Goal: Task Accomplishment & Management: Manage account settings

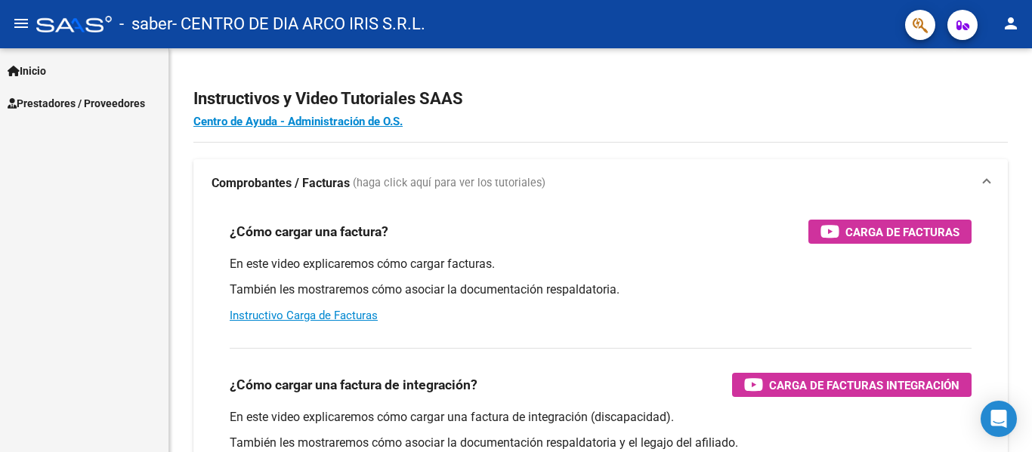
click at [110, 103] on span "Prestadores / Proveedores" at bounding box center [76, 103] width 137 height 17
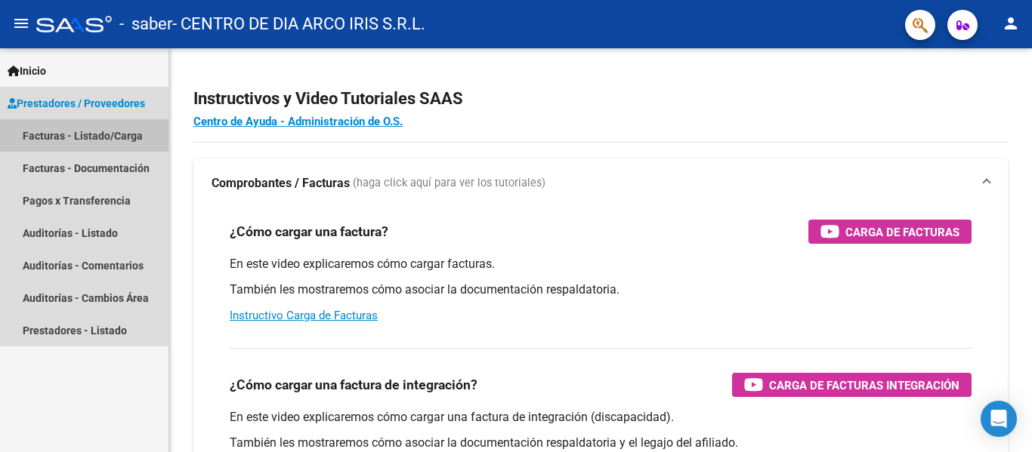
click at [144, 133] on link "Facturas - Listado/Carga" at bounding box center [84, 135] width 168 height 32
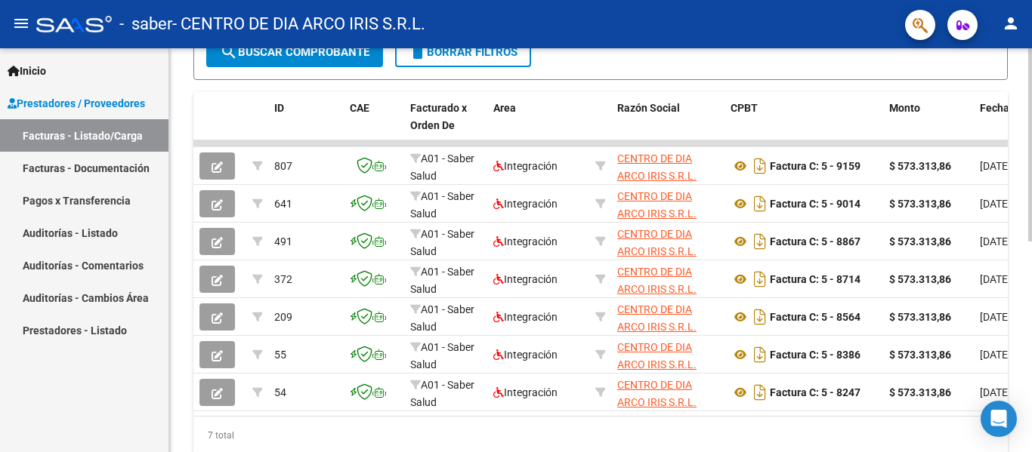
scroll to position [0, 712]
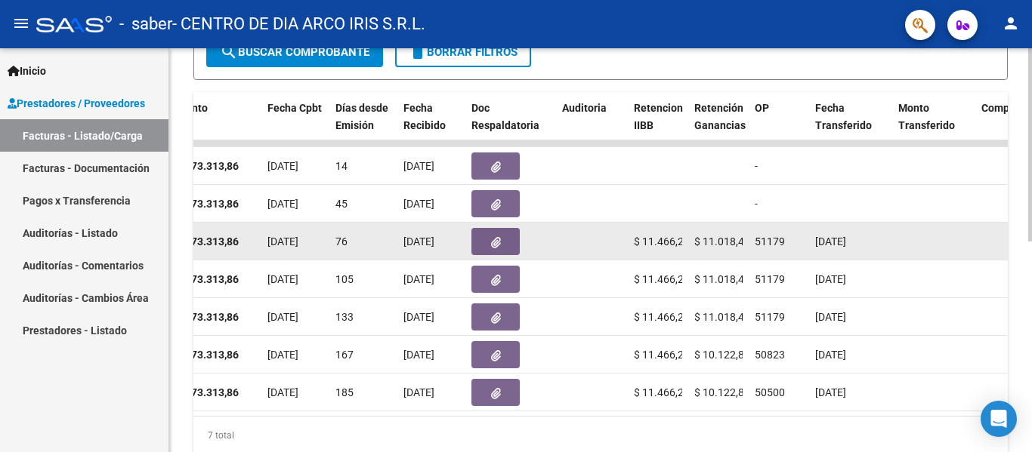
click at [505, 241] on button "button" at bounding box center [495, 241] width 48 height 27
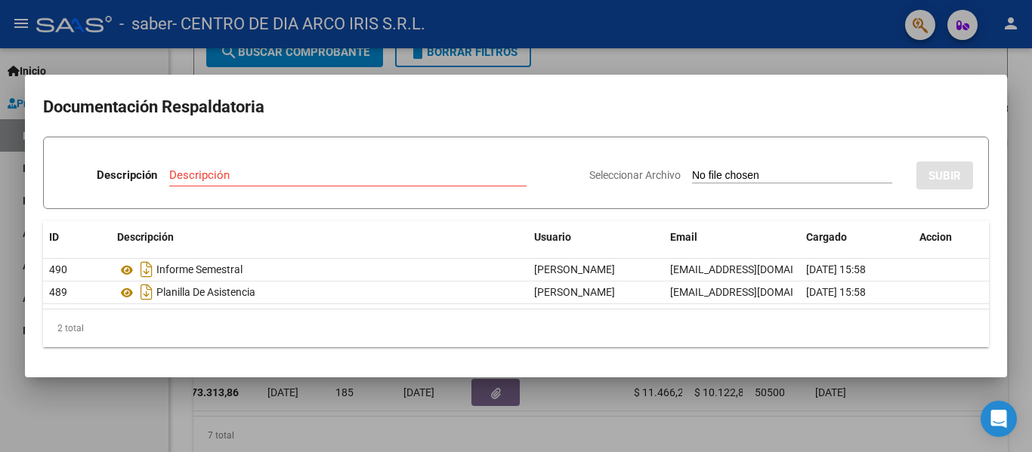
click at [925, 58] on div at bounding box center [516, 226] width 1032 height 452
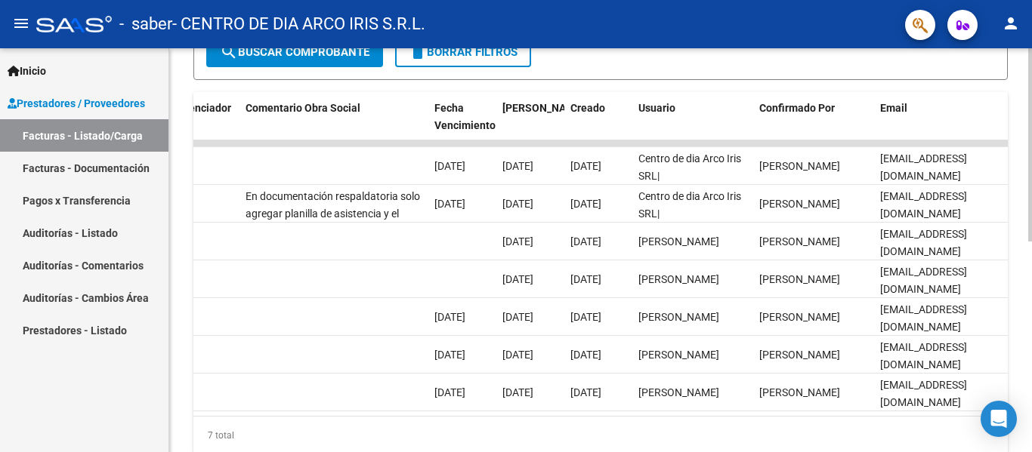
scroll to position [0, 2370]
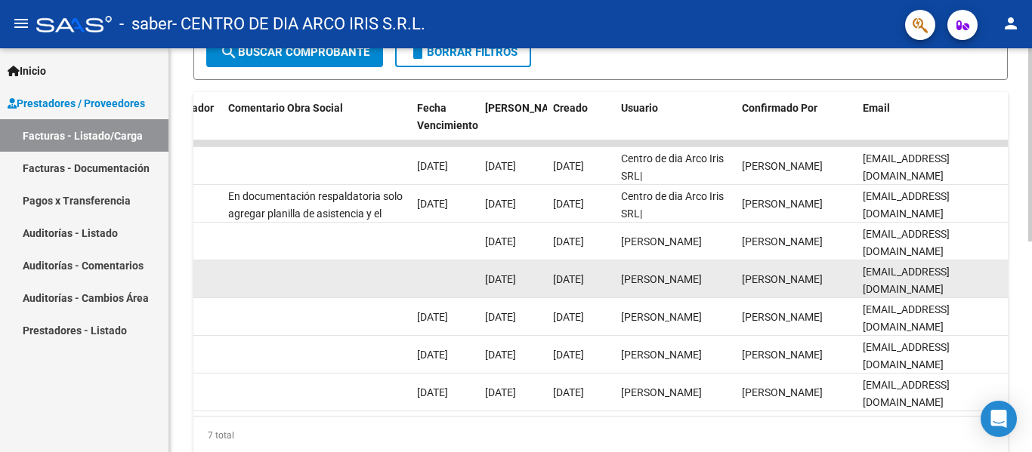
drag, startPoint x: 940, startPoint y: 284, endPoint x: 796, endPoint y: 282, distance: 143.5
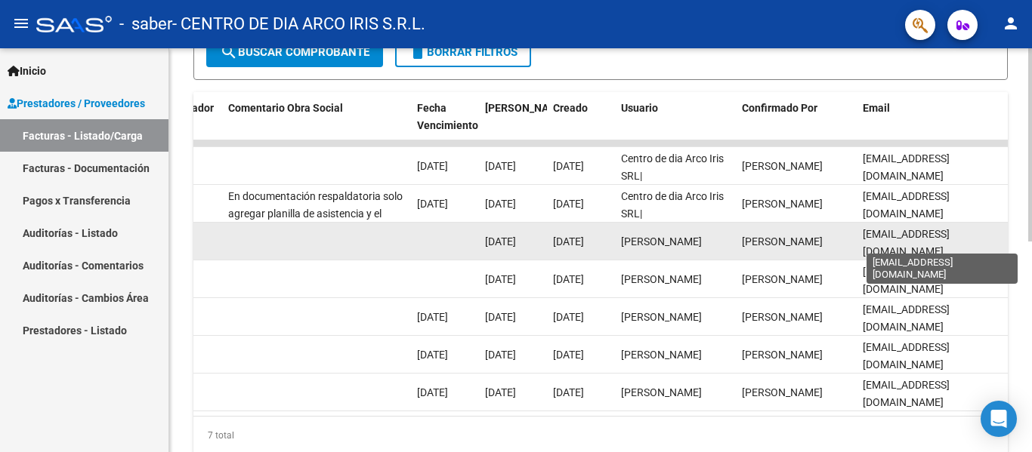
click at [899, 241] on span "[EMAIL_ADDRESS][DOMAIN_NAME]" at bounding box center [906, 242] width 87 height 29
click at [898, 241] on span "[EMAIL_ADDRESS][DOMAIN_NAME]" at bounding box center [906, 242] width 87 height 29
copy span "[EMAIL_ADDRESS][DOMAIN_NAME]"
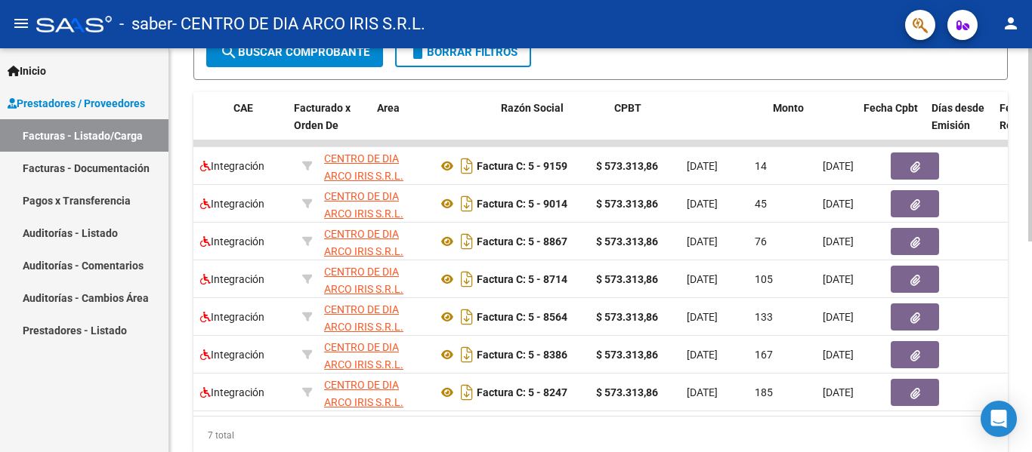
scroll to position [0, 0]
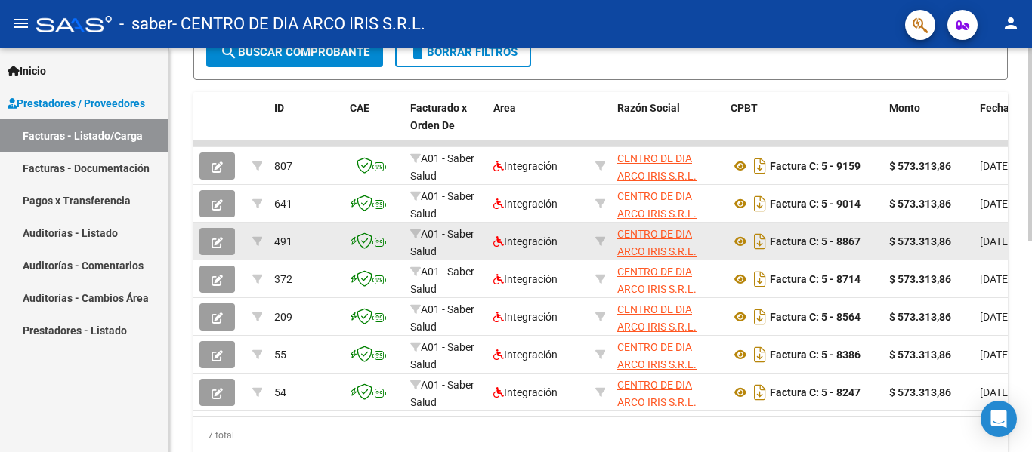
click at [220, 241] on icon "button" at bounding box center [217, 242] width 11 height 11
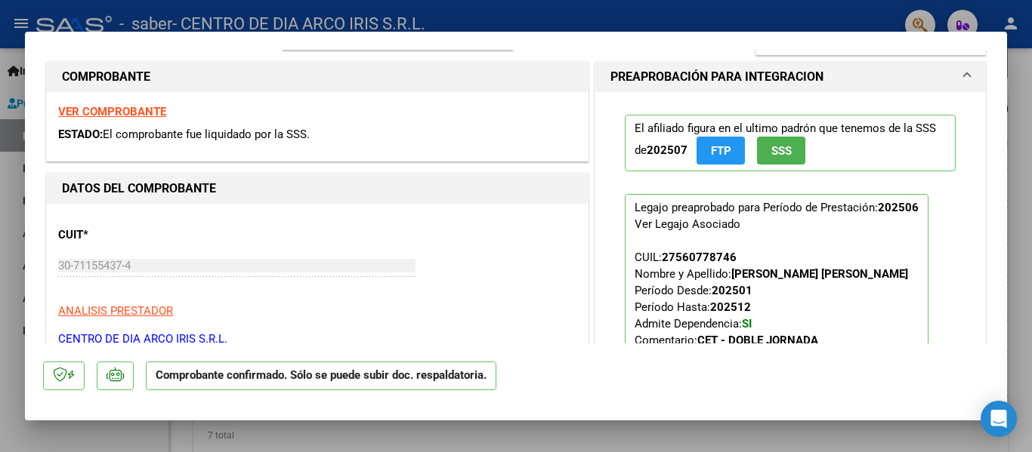
scroll to position [227, 0]
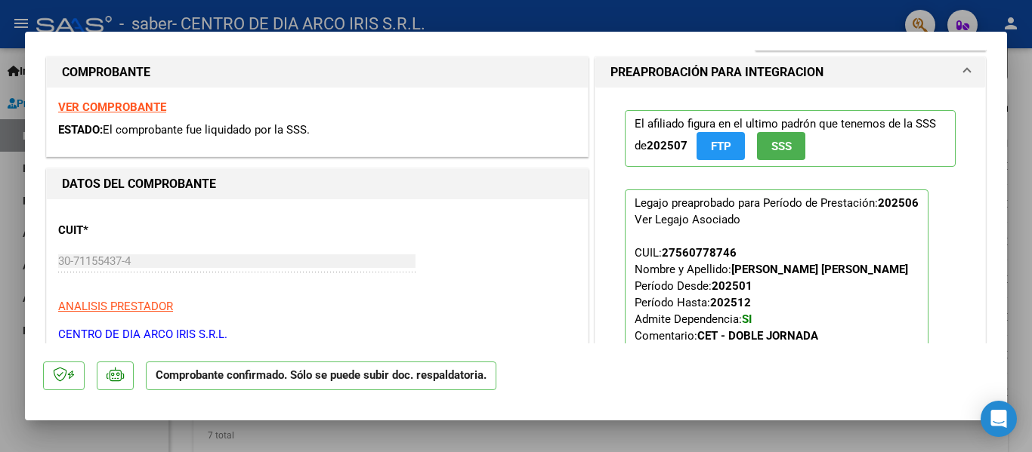
click at [124, 110] on strong "VER COMPROBANTE" at bounding box center [112, 107] width 108 height 14
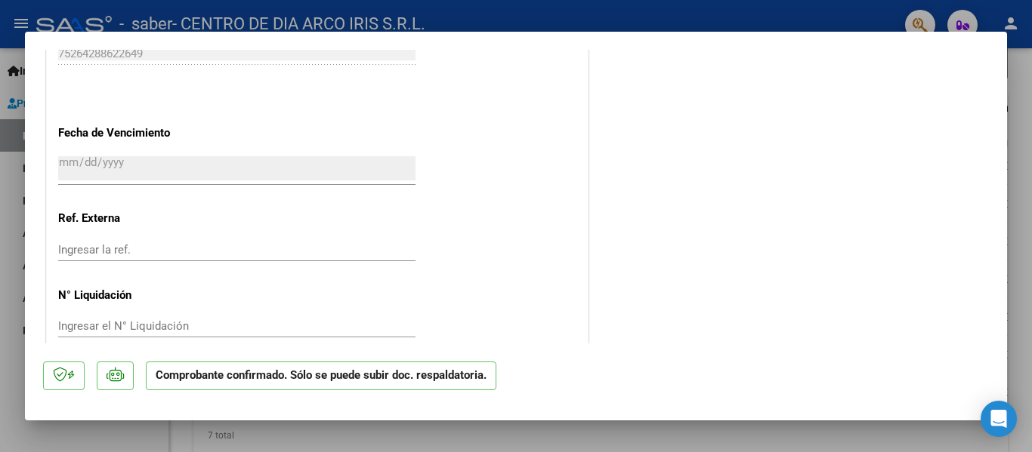
scroll to position [1123, 0]
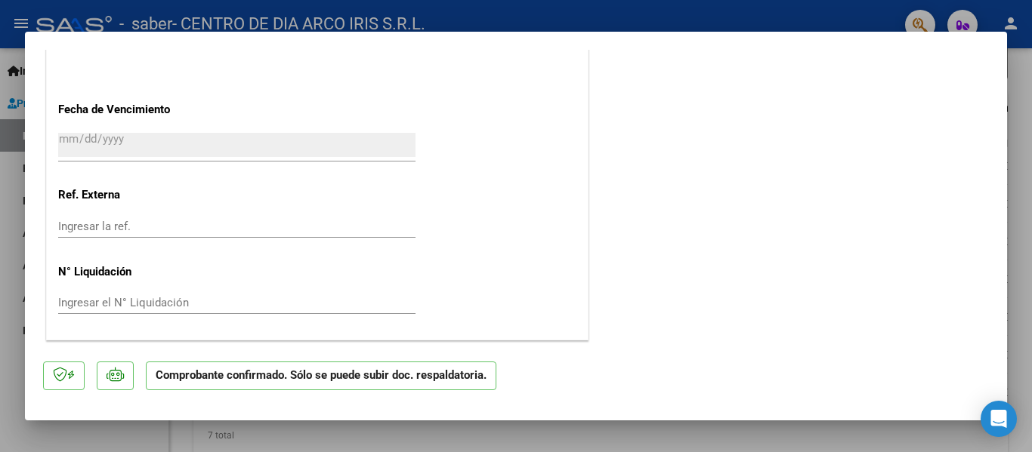
click at [1022, 230] on div at bounding box center [516, 226] width 1032 height 452
type input "$ 0,00"
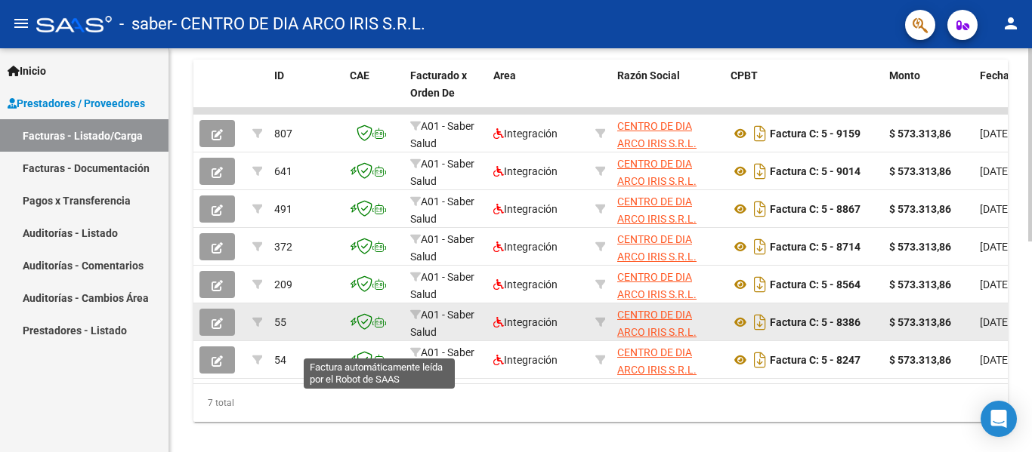
scroll to position [440, 0]
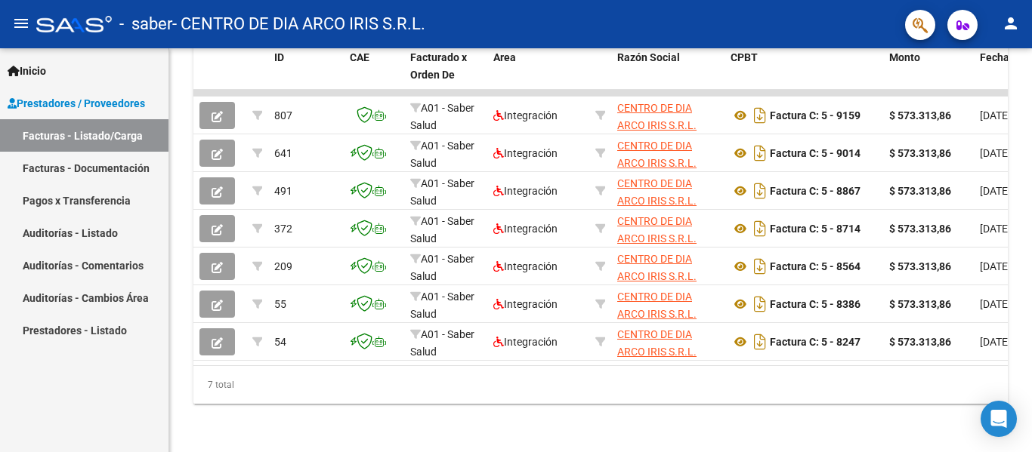
click at [110, 165] on link "Facturas - Documentación" at bounding box center [84, 168] width 168 height 32
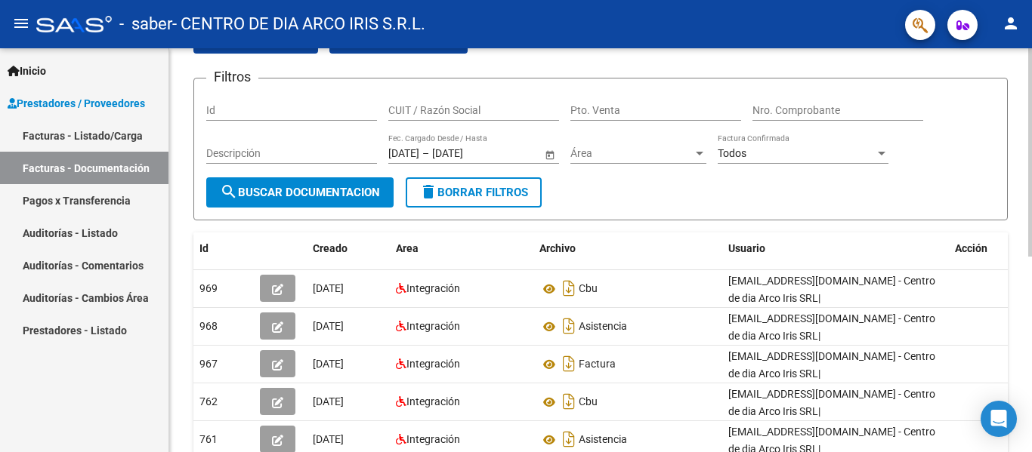
scroll to position [227, 0]
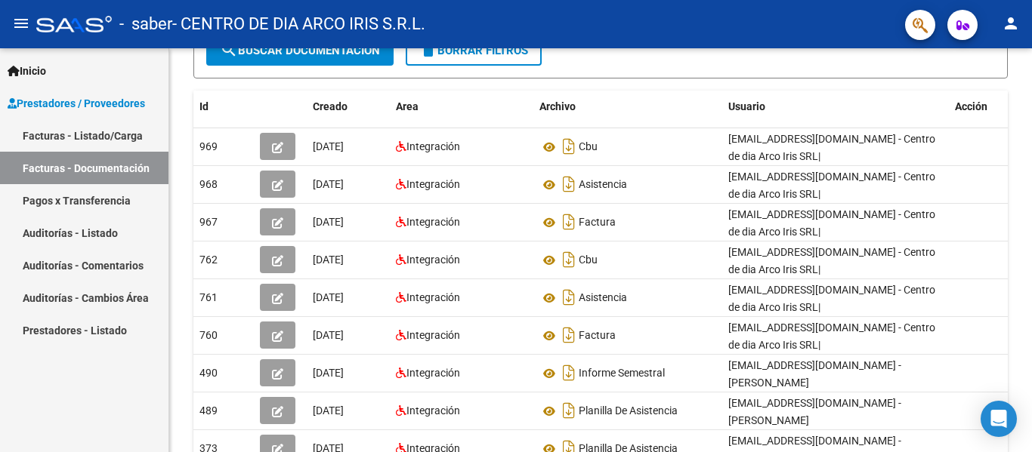
click at [130, 202] on link "Pagos x Transferencia" at bounding box center [84, 200] width 168 height 32
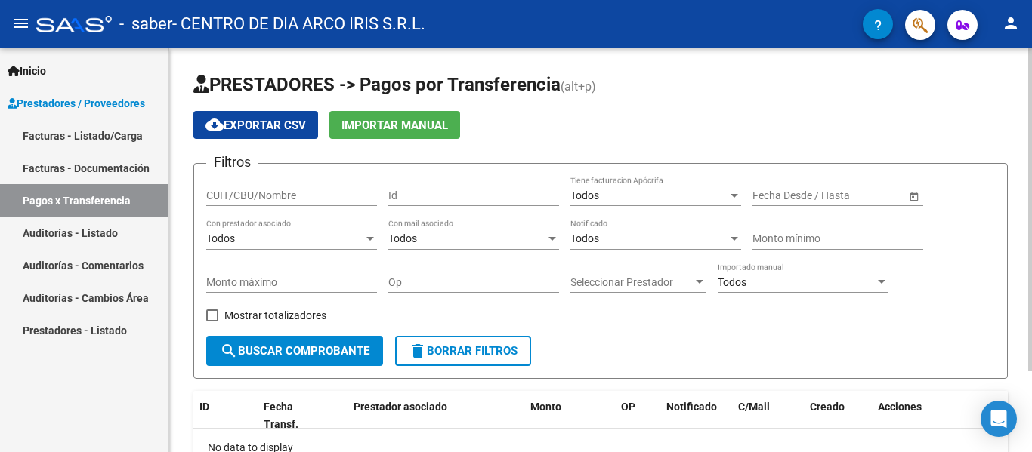
scroll to position [76, 0]
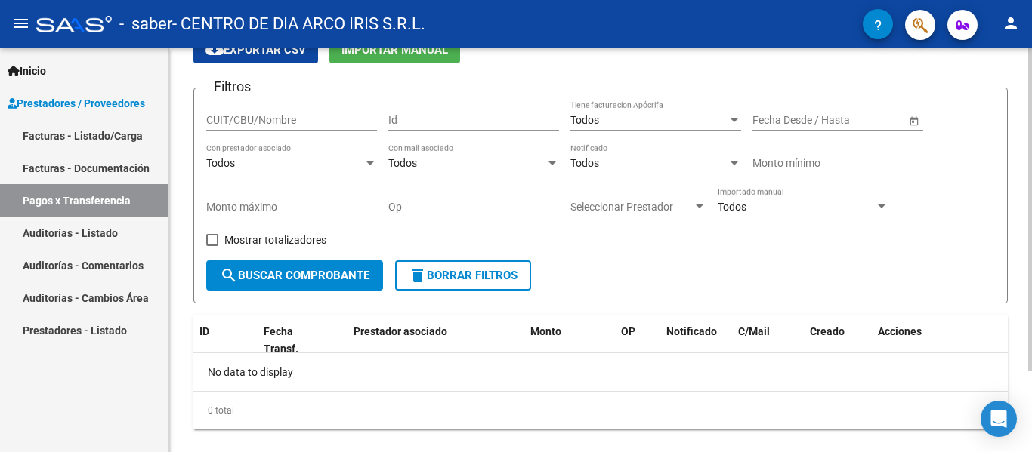
click at [332, 276] on span "search Buscar Comprobante" at bounding box center [295, 276] width 150 height 14
click at [903, 125] on span "Open calendar" at bounding box center [914, 121] width 36 height 36
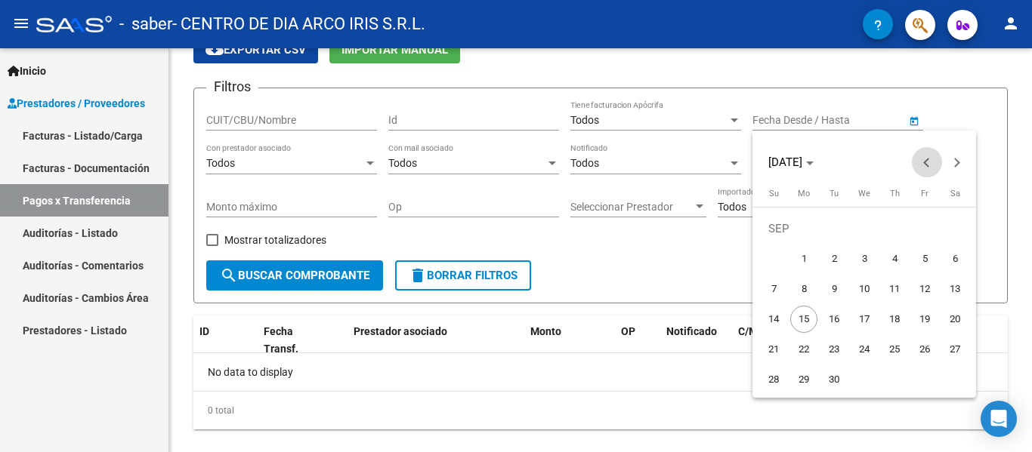
click at [925, 168] on span "Previous month" at bounding box center [927, 162] width 30 height 30
click at [825, 262] on span "1" at bounding box center [833, 258] width 27 height 27
type input "[DATE]"
click at [696, 269] on div at bounding box center [516, 226] width 1032 height 452
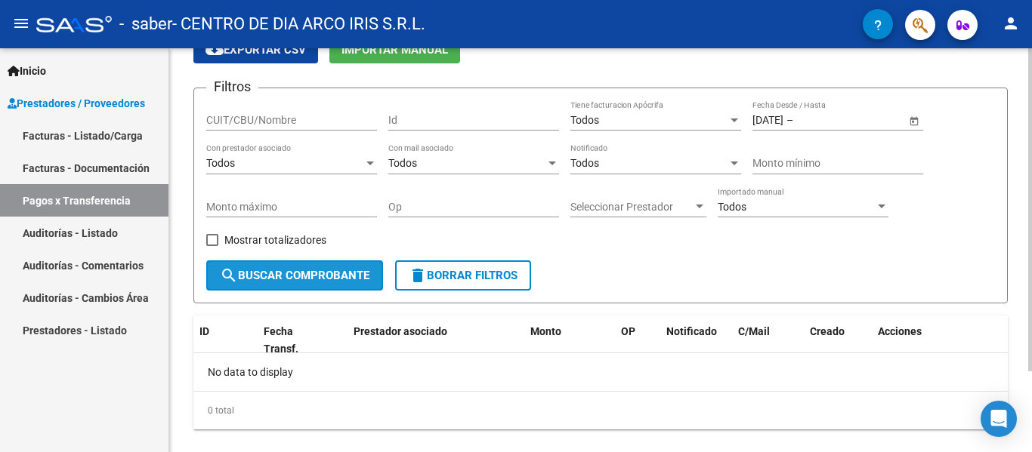
click at [350, 284] on button "search Buscar Comprobante" at bounding box center [294, 276] width 177 height 30
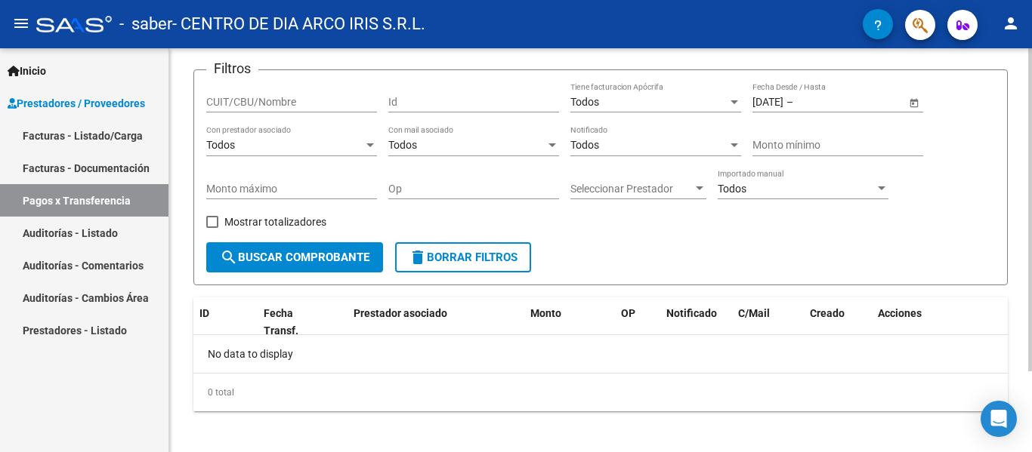
scroll to position [101, 0]
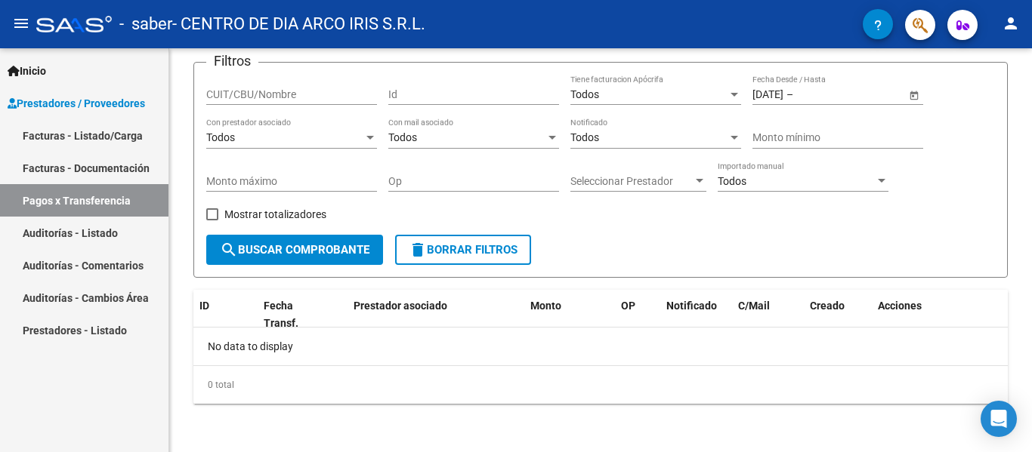
click at [100, 231] on link "Auditorías - Listado" at bounding box center [84, 233] width 168 height 32
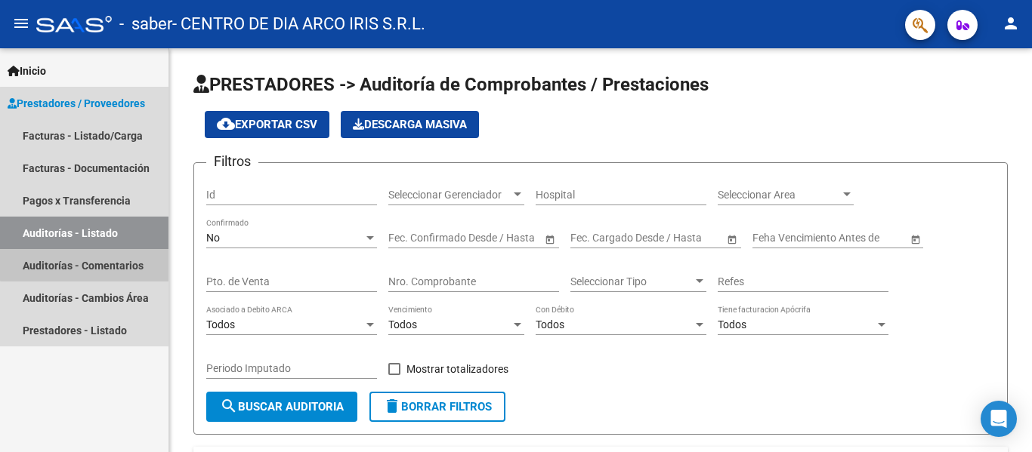
click at [103, 259] on link "Auditorías - Comentarios" at bounding box center [84, 265] width 168 height 32
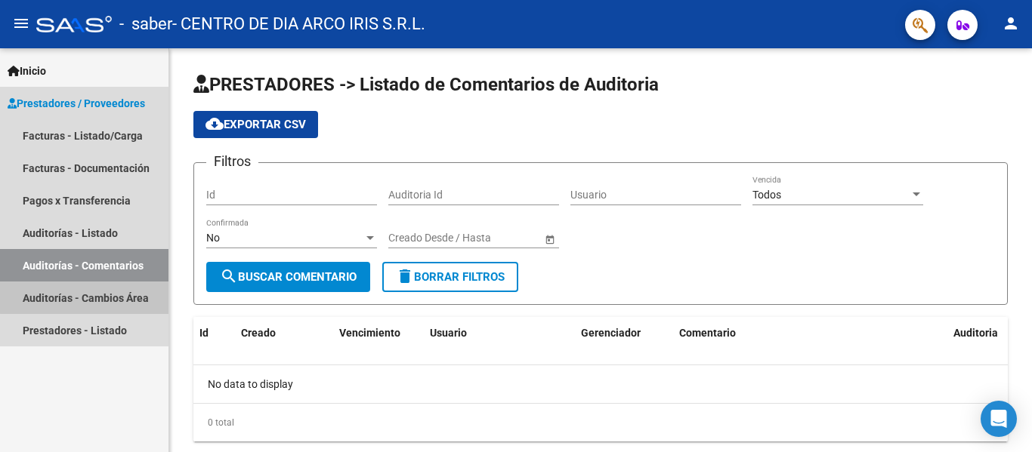
click at [116, 291] on link "Auditorías - Cambios Área" at bounding box center [84, 298] width 168 height 32
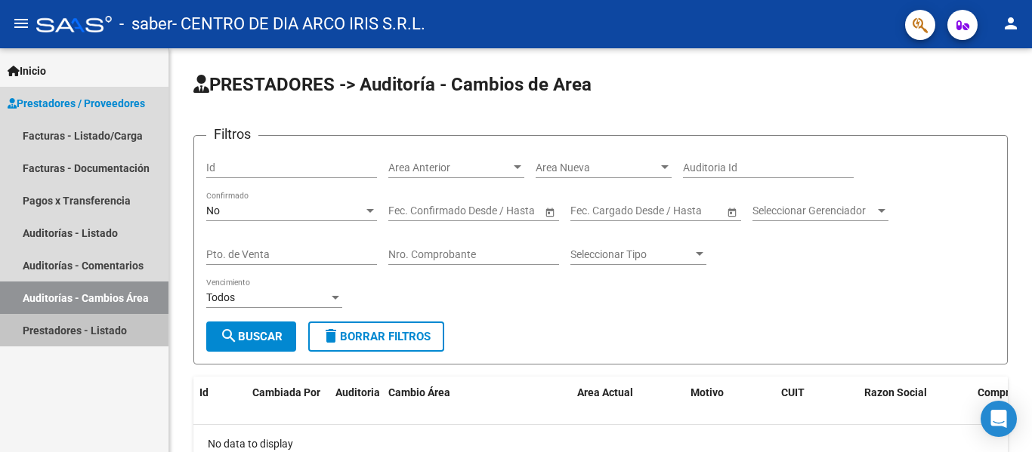
click at [131, 329] on link "Prestadores - Listado" at bounding box center [84, 330] width 168 height 32
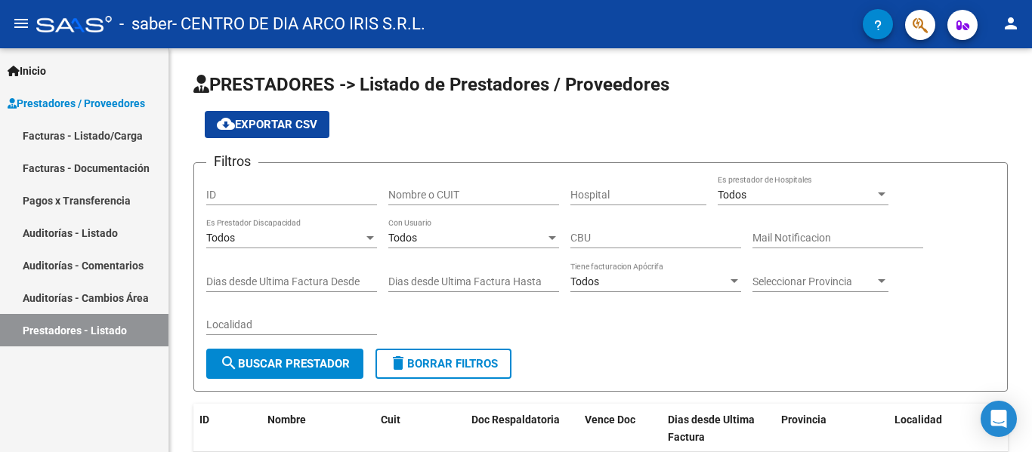
click at [130, 107] on span "Prestadores / Proveedores" at bounding box center [76, 103] width 137 height 17
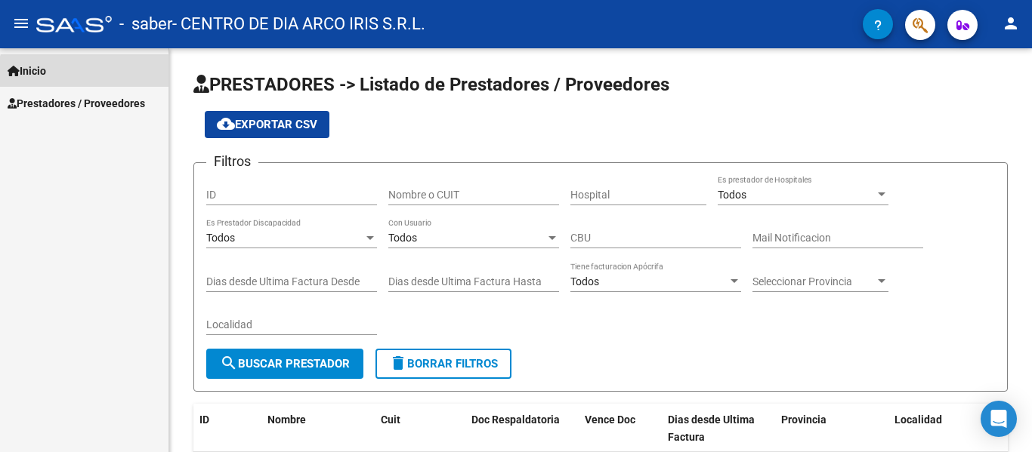
click at [116, 79] on link "Inicio" at bounding box center [84, 70] width 168 height 32
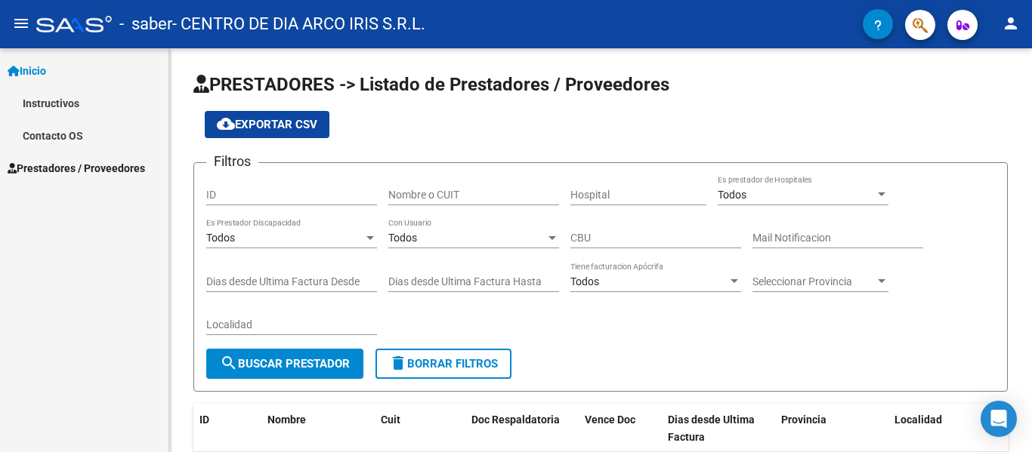
click at [109, 102] on link "Instructivos" at bounding box center [84, 103] width 168 height 32
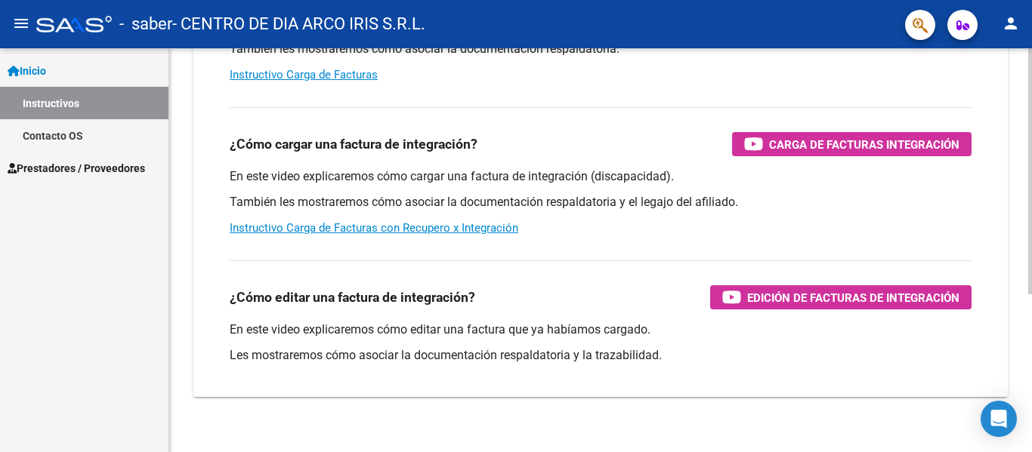
scroll to position [258, 0]
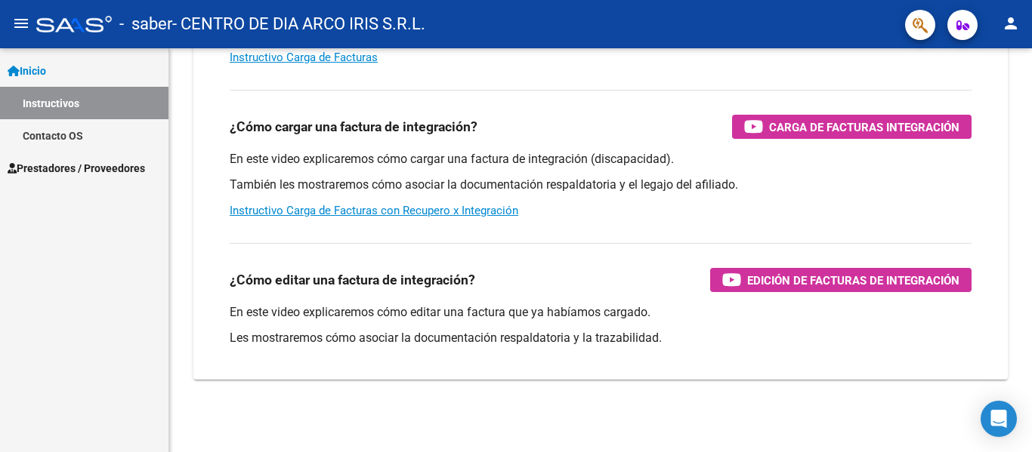
click at [73, 141] on link "Contacto OS" at bounding box center [84, 135] width 168 height 32
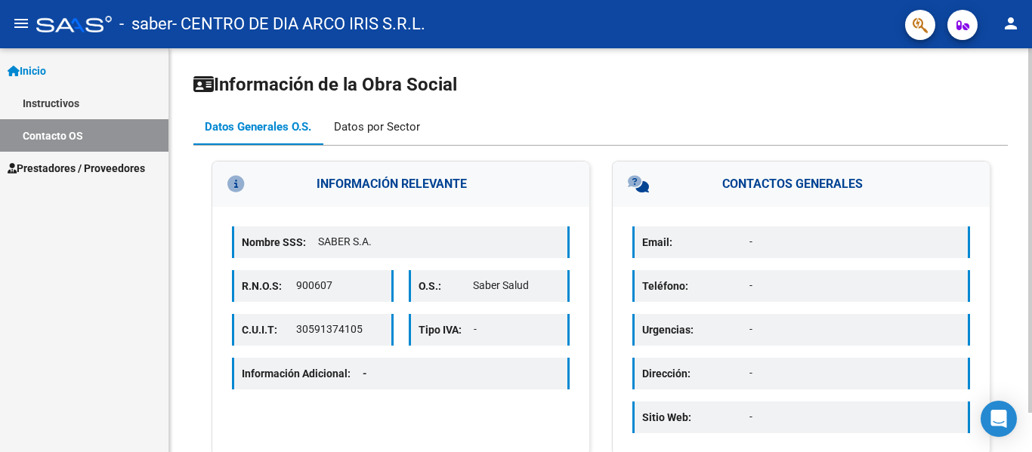
click at [380, 114] on div "Datos por Sector" at bounding box center [377, 127] width 109 height 36
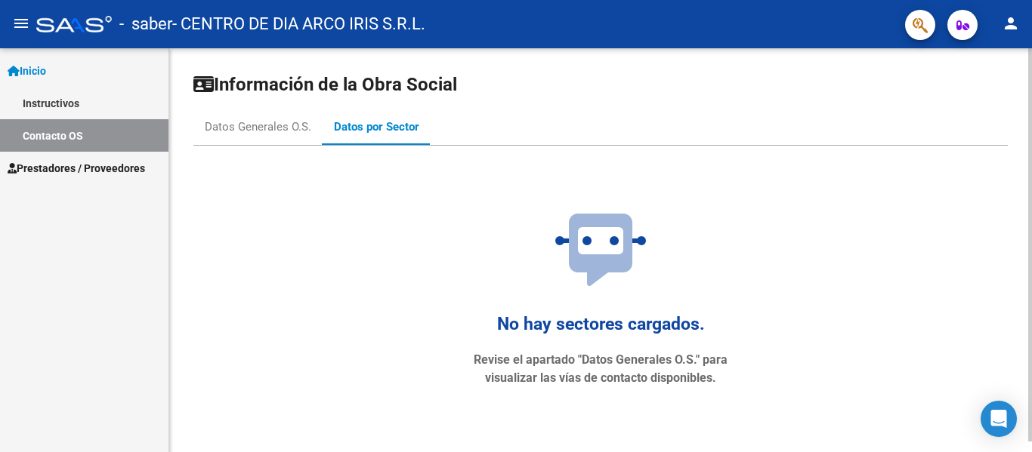
scroll to position [11, 0]
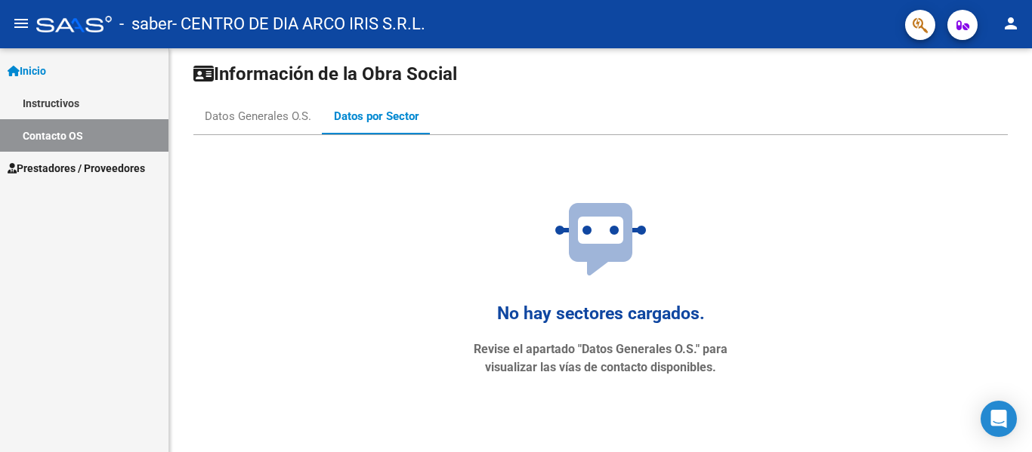
click at [964, 29] on icon "button" at bounding box center [962, 25] width 13 height 11
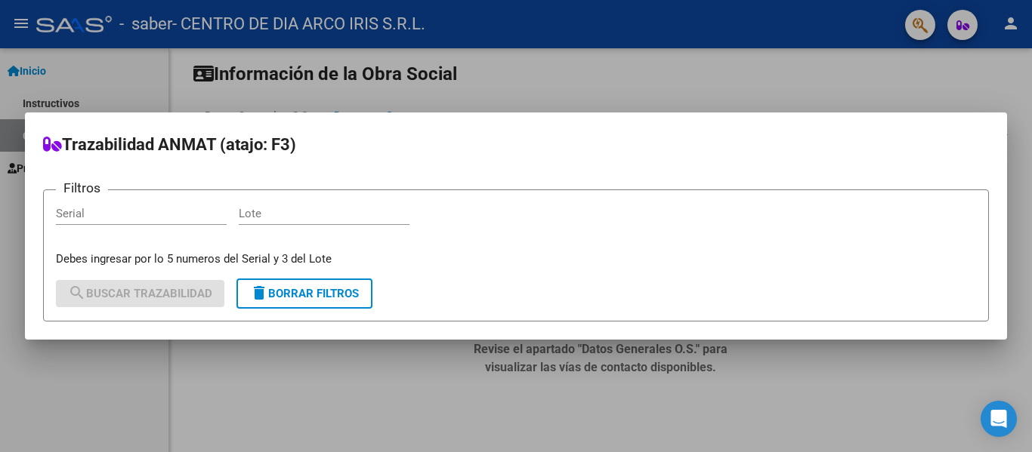
click at [568, 94] on div at bounding box center [516, 226] width 1032 height 452
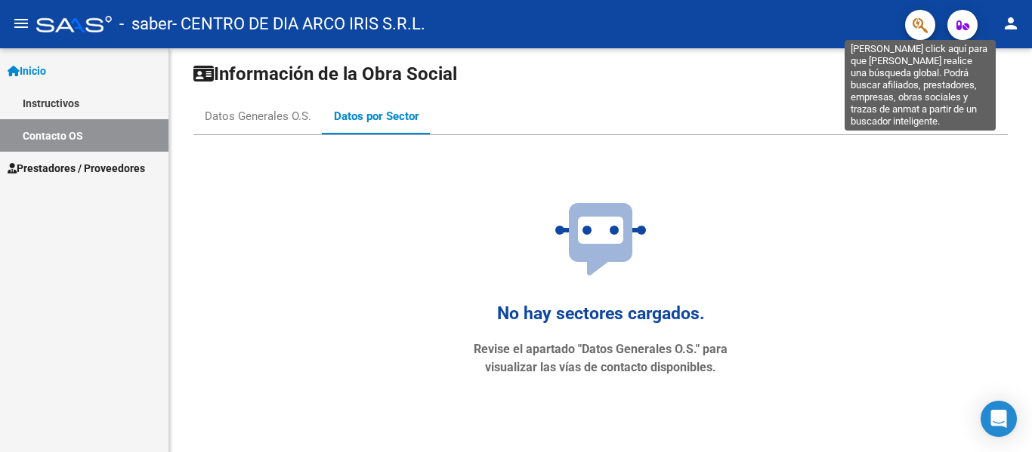
click at [925, 22] on icon "button" at bounding box center [920, 25] width 15 height 17
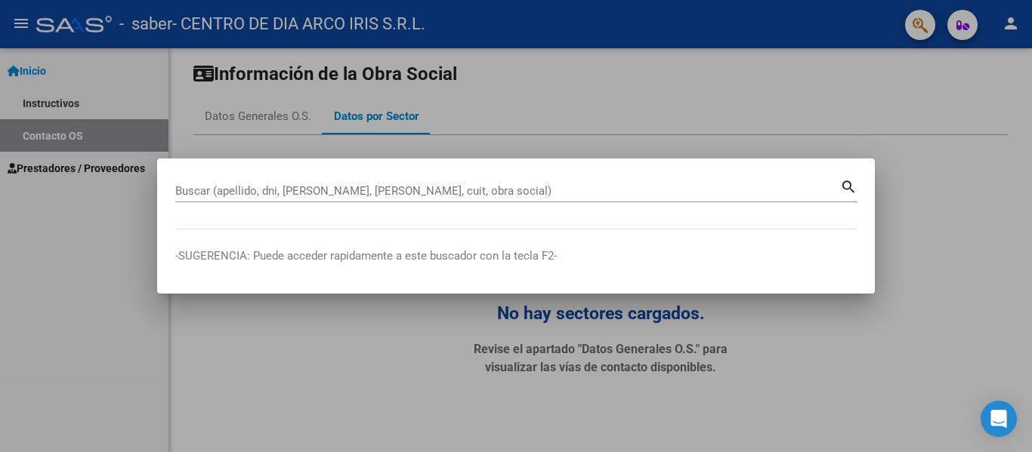
click at [923, 119] on div at bounding box center [516, 226] width 1032 height 452
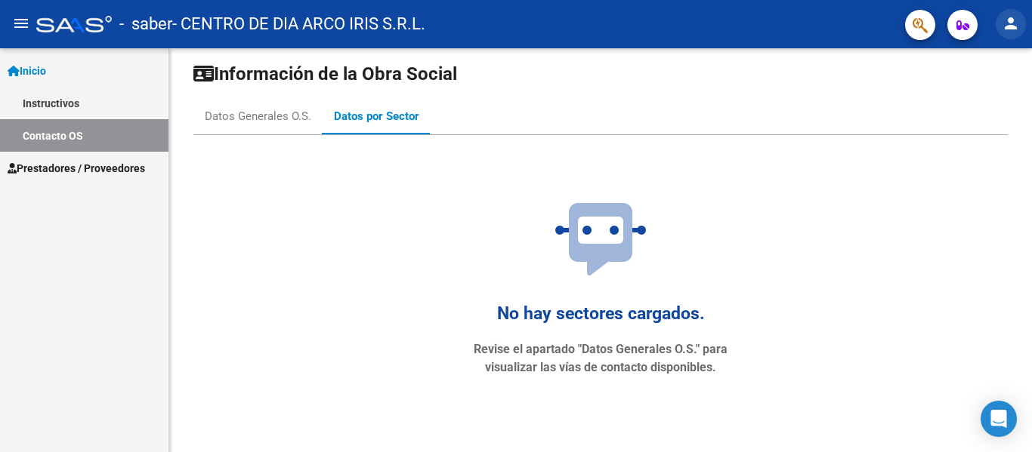
click at [1011, 26] on mat-icon "person" at bounding box center [1011, 23] width 18 height 18
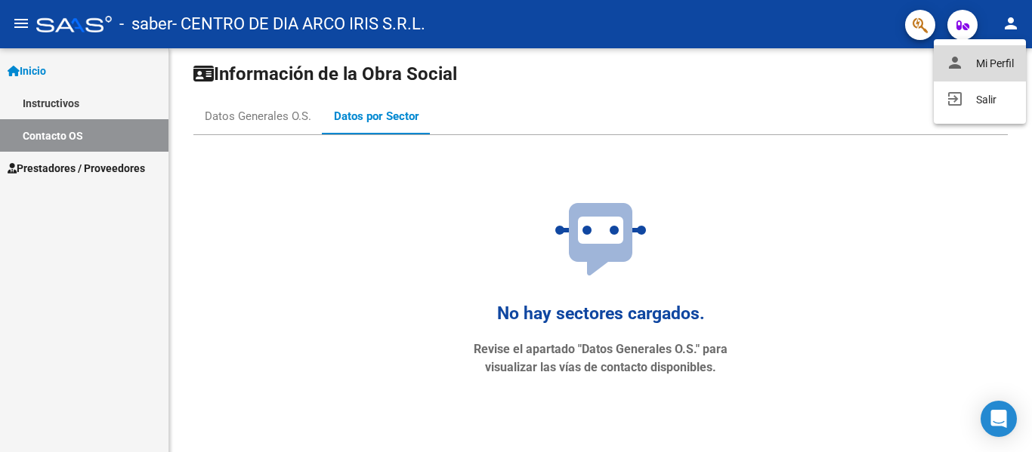
click at [1010, 48] on button "person Mi Perfil" at bounding box center [980, 63] width 92 height 36
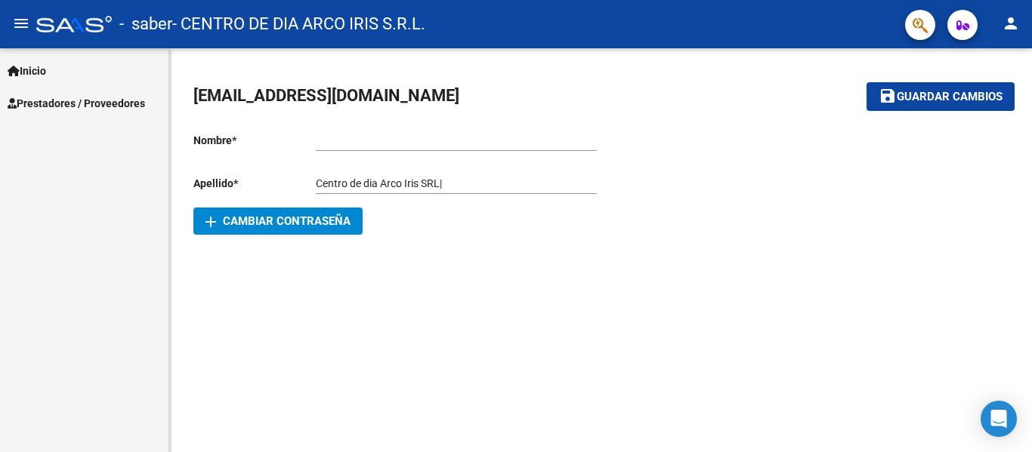
click at [391, 147] on input "Ingresar nombre" at bounding box center [456, 140] width 281 height 13
click at [504, 186] on input "Centro de dia Arco Iris SRL|" at bounding box center [456, 184] width 281 height 13
type input "Centro de dia Arco Iris SRL"
click at [577, 294] on mat-sidenav-content "[EMAIL_ADDRESS][DOMAIN_NAME] save Guardar cambios Nombre * Ingresar nombre Apel…" at bounding box center [600, 250] width 863 height 404
click at [897, 110] on button "save Guardar cambios" at bounding box center [940, 96] width 148 height 28
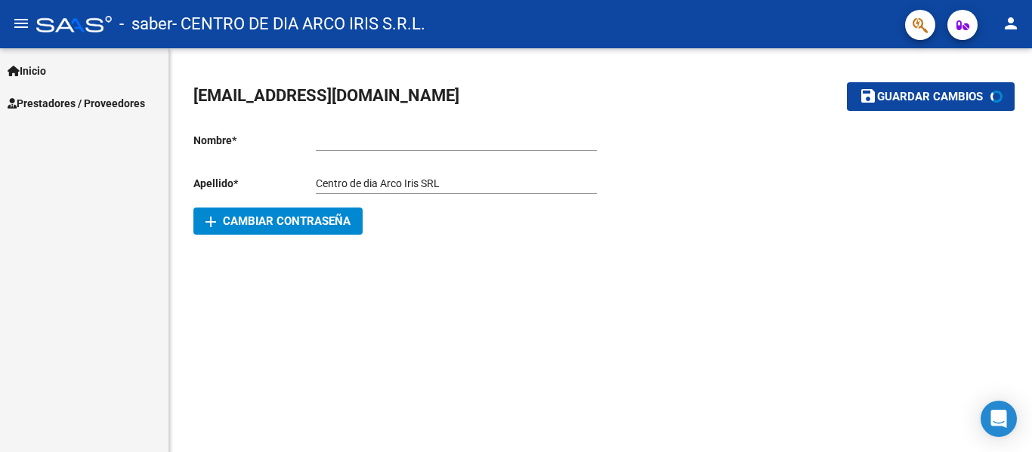
click at [902, 99] on span "Guardar cambios" at bounding box center [930, 98] width 106 height 14
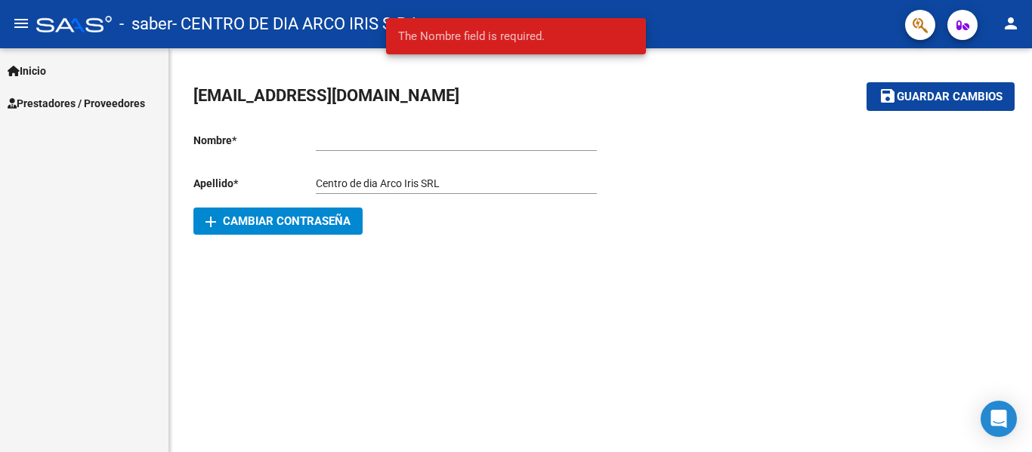
click at [112, 81] on link "Inicio" at bounding box center [84, 70] width 168 height 32
